Goal: Task Accomplishment & Management: Use online tool/utility

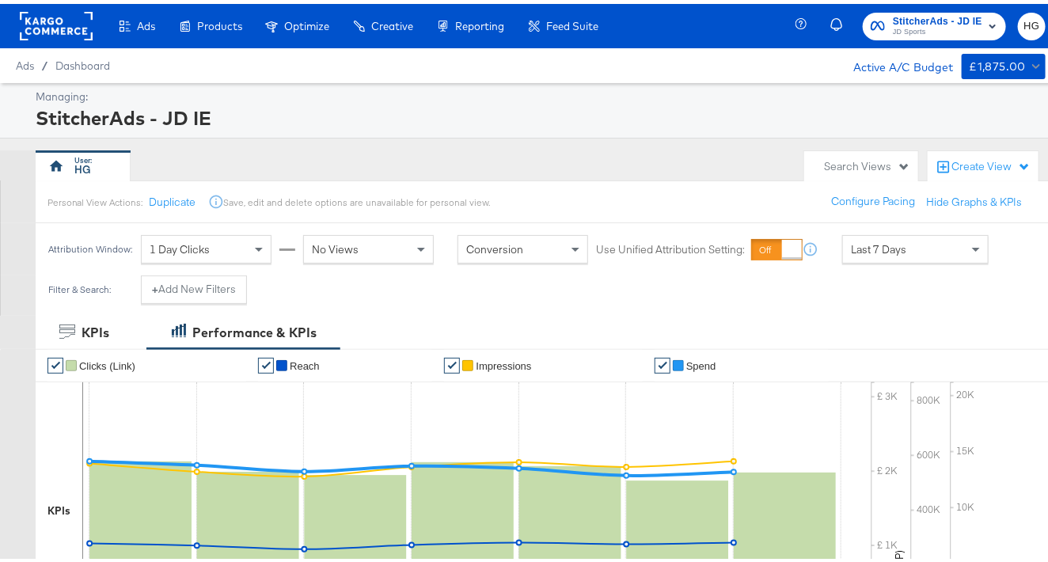
click at [947, 9] on span "StitcherAds - JD IE" at bounding box center [937, 17] width 89 height 17
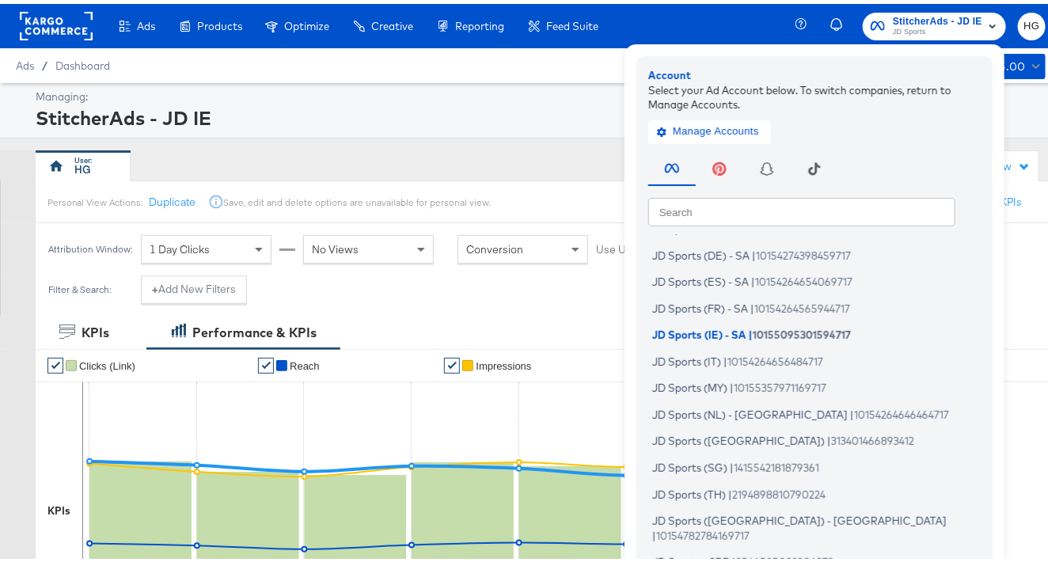
scroll to position [176, 0]
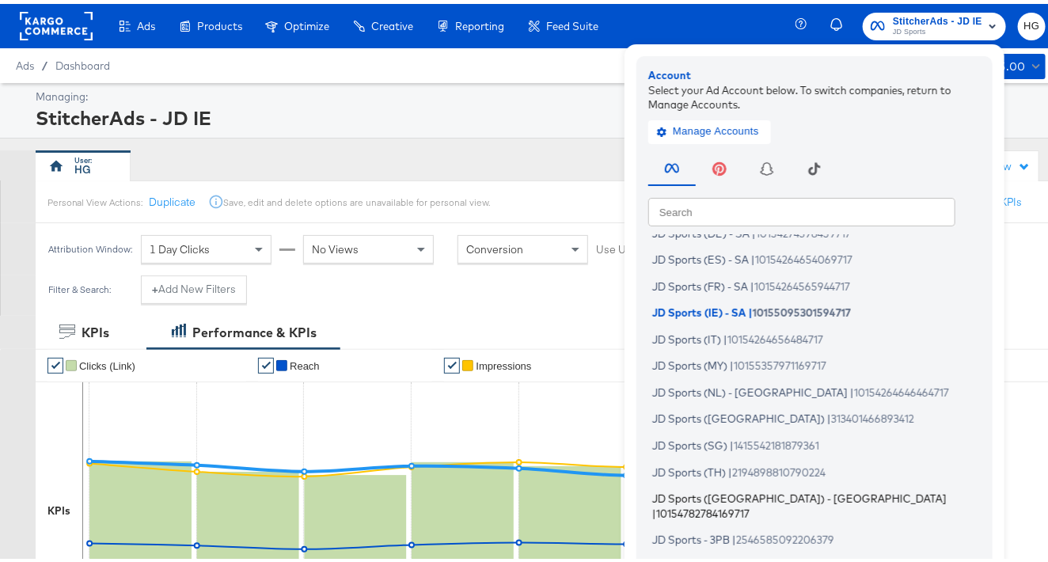
click at [725, 488] on span "JD Sports ([GEOGRAPHIC_DATA]) - [GEOGRAPHIC_DATA]" at bounding box center [799, 494] width 294 height 13
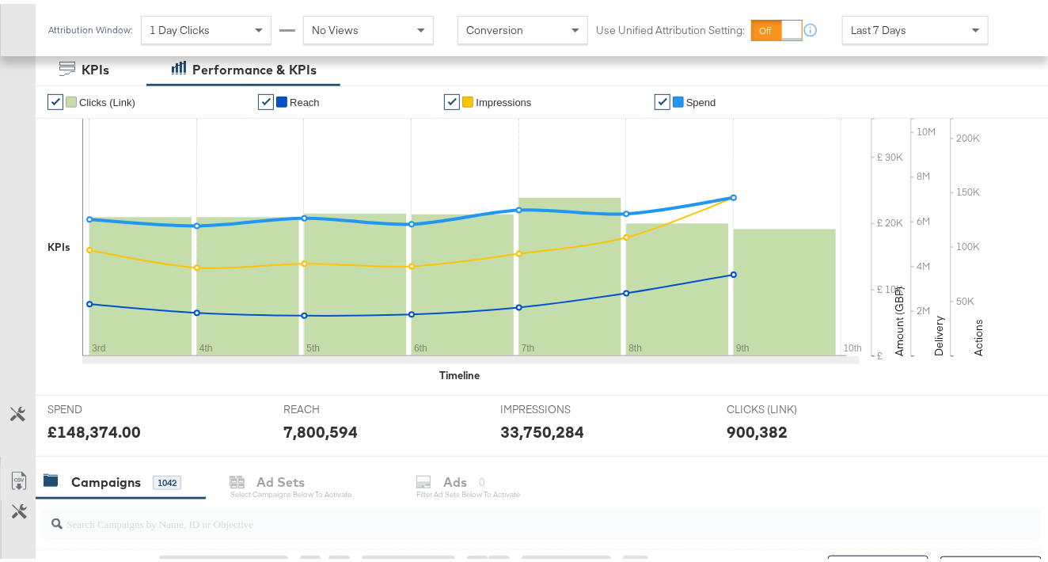
scroll to position [615, 0]
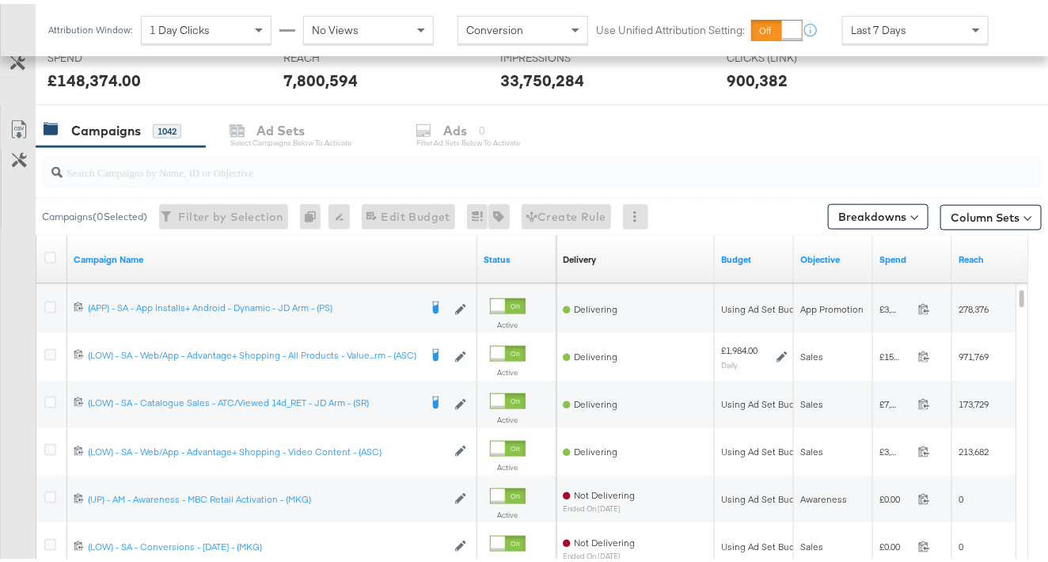
click at [204, 167] on input "search" at bounding box center [508, 161] width 891 height 31
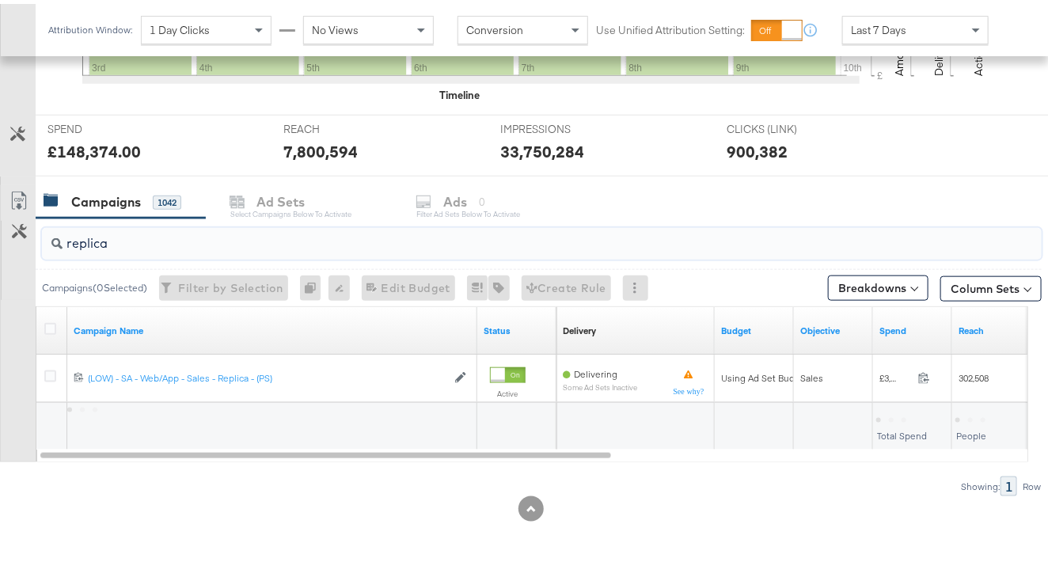
scroll to position [544, 0]
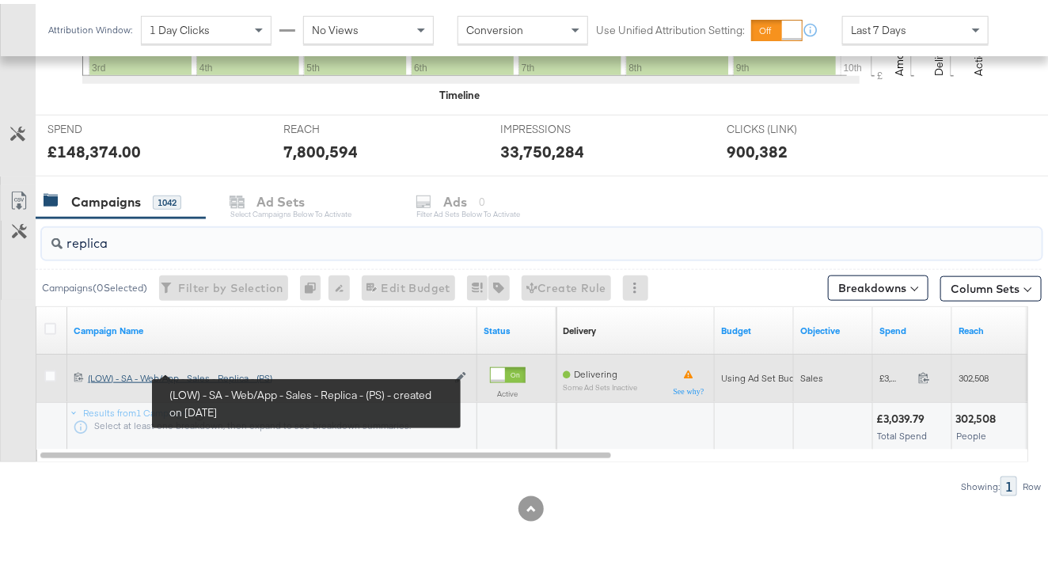
type input "replica"
click at [211, 368] on div "(LOW) - SA - Web/App - Sales - Replica - (PS) (LOW) - SA - Web/App - Sales - Re…" at bounding box center [267, 374] width 359 height 13
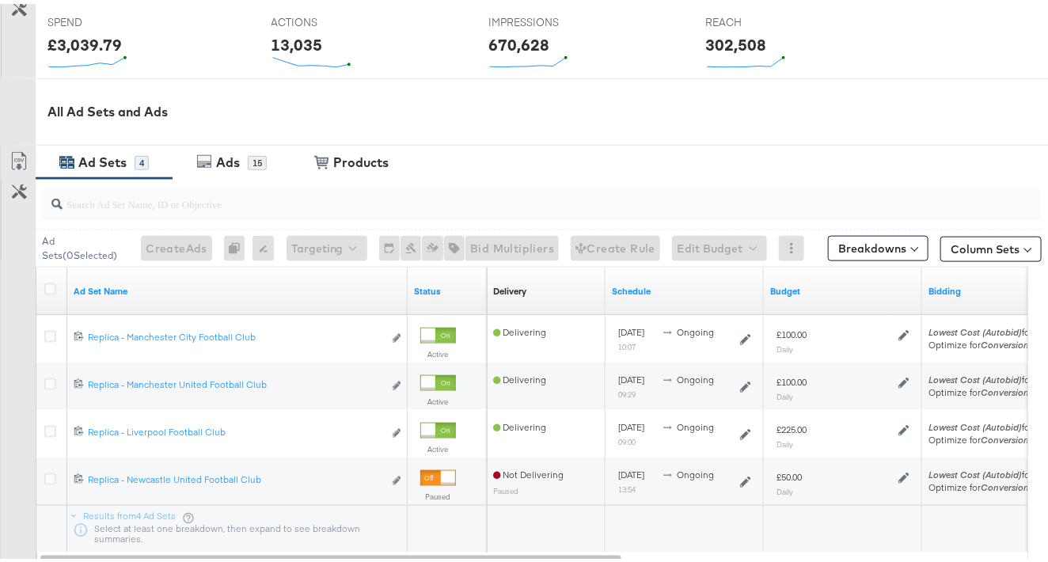
scroll to position [703, 0]
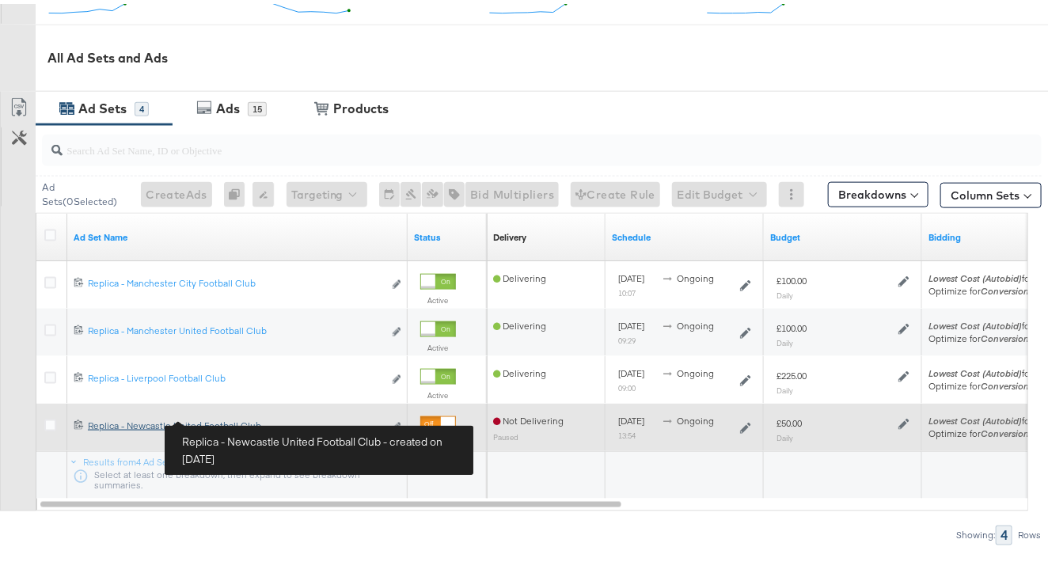
click at [223, 416] on div "Replica - Newcastle United Football Club Replica - Newcastle United Football Cl…" at bounding box center [235, 422] width 295 height 13
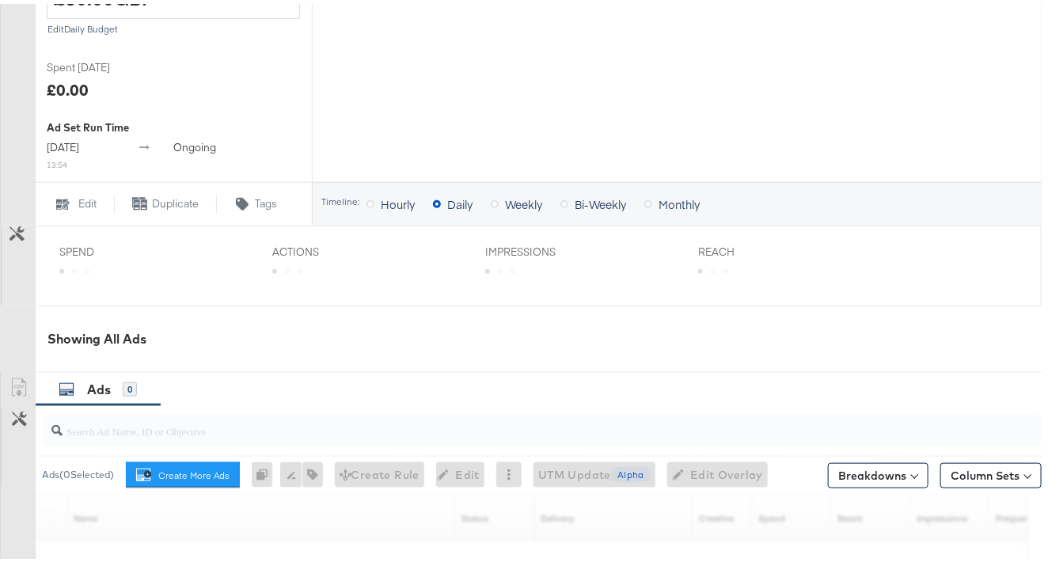
scroll to position [681, 0]
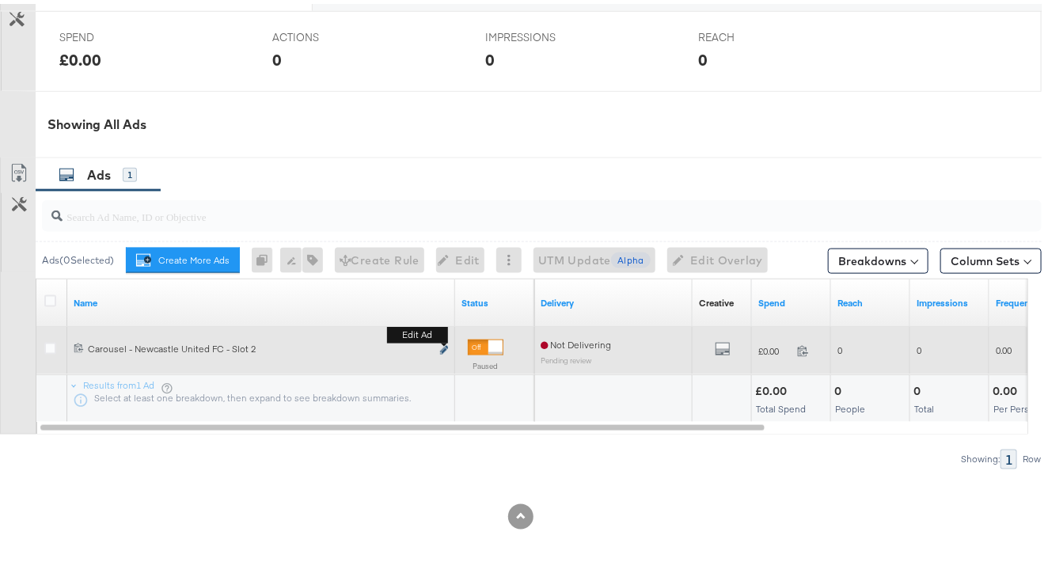
click at [446, 343] on icon "link" at bounding box center [444, 346] width 8 height 9
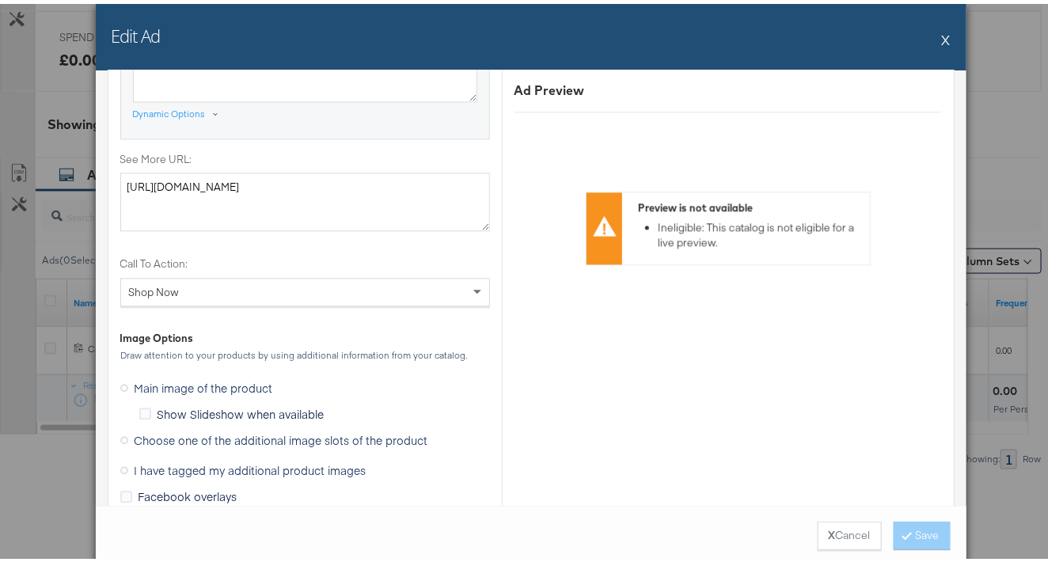
scroll to position [1406, 0]
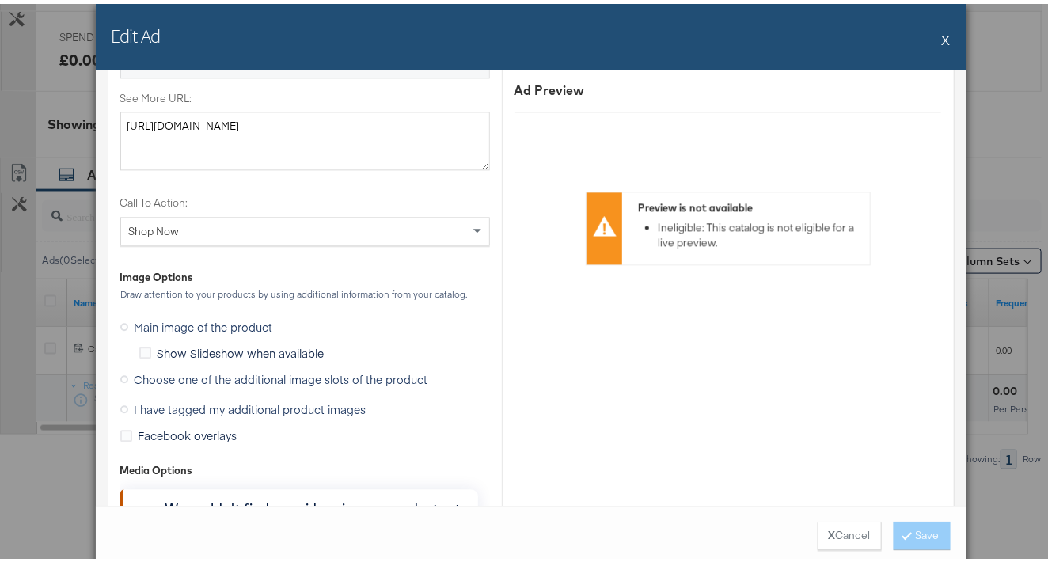
click at [216, 397] on span "I have tagged my additional product images" at bounding box center [251, 405] width 232 height 16
click at [0, 0] on input "I have tagged my additional product images" at bounding box center [0, 0] width 0 height 0
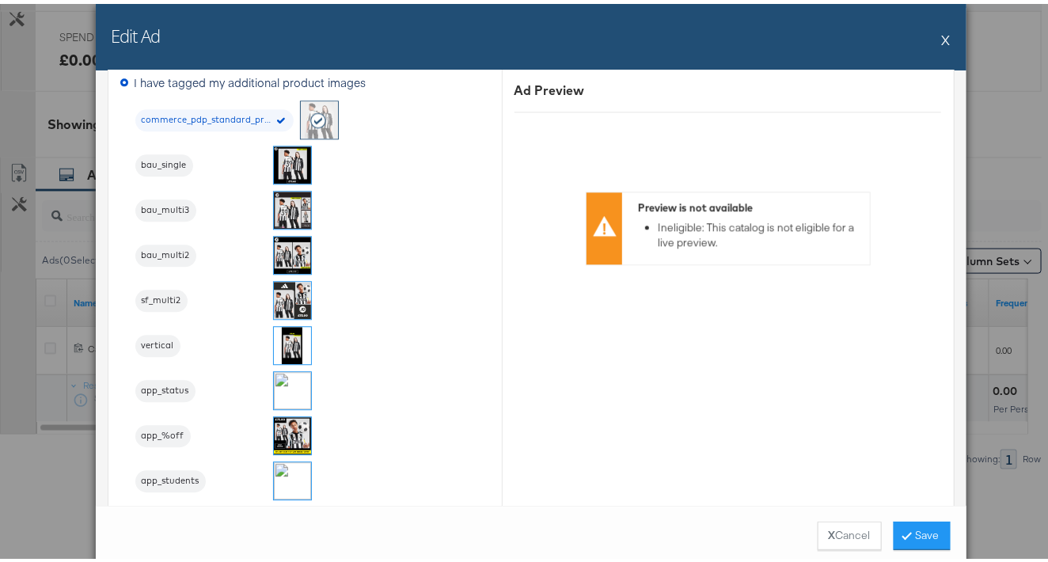
scroll to position [1444, 0]
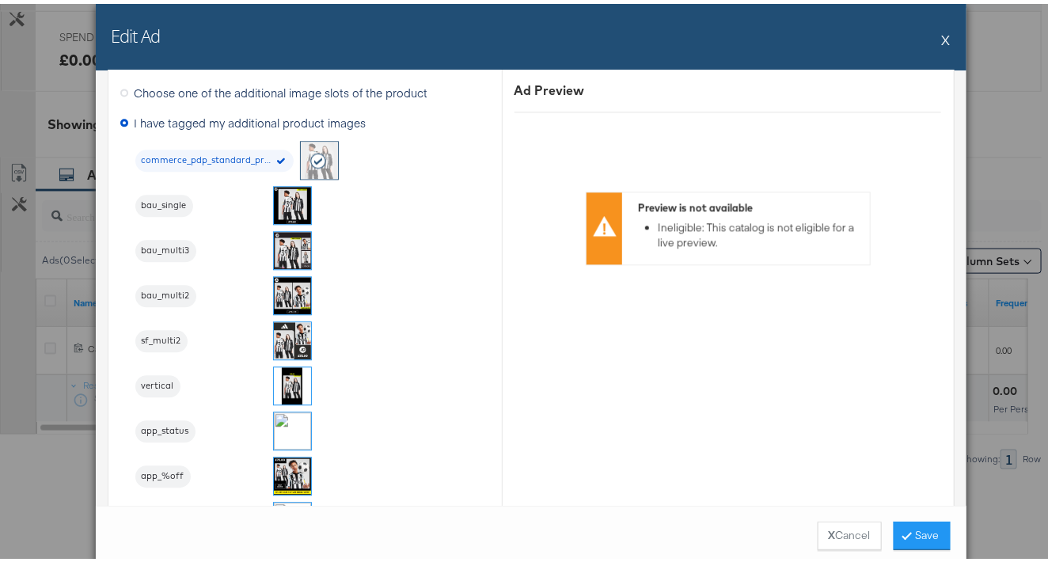
click at [293, 249] on img at bounding box center [292, 246] width 37 height 37
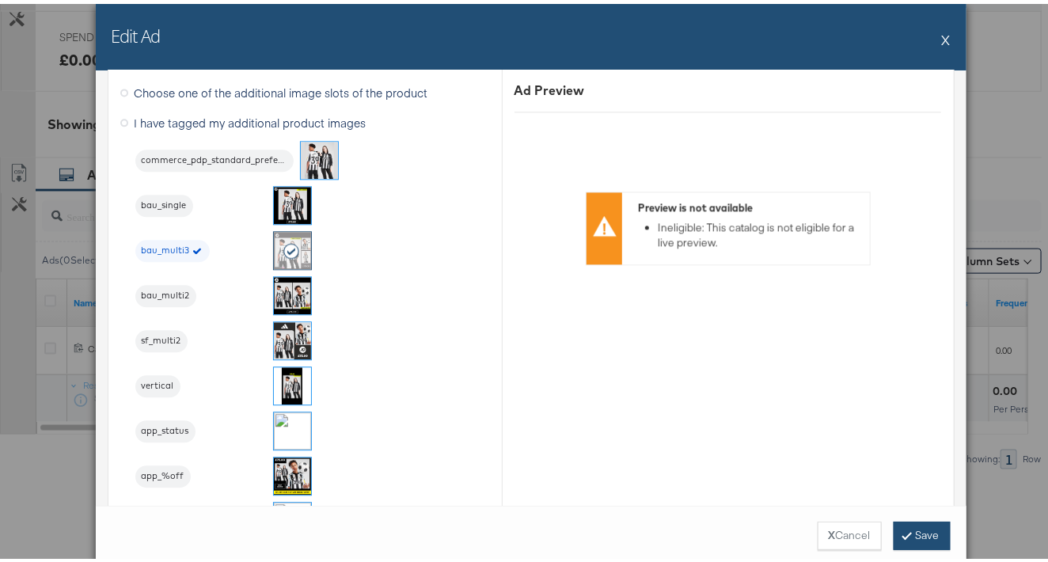
click at [920, 541] on button "Save" at bounding box center [922, 532] width 57 height 28
